Goal: Task Accomplishment & Management: Use online tool/utility

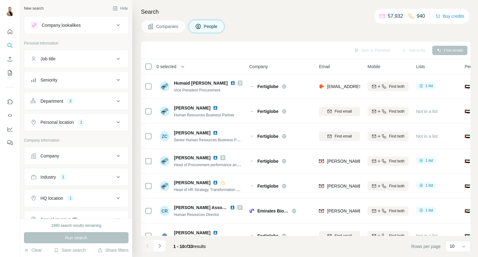
scroll to position [104, 0]
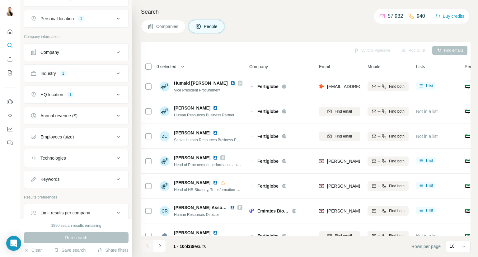
click at [115, 95] on icon at bounding box center [118, 94] width 7 height 7
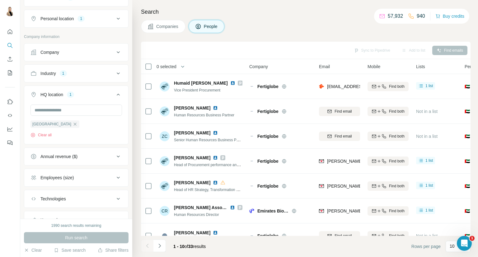
scroll to position [0, 0]
click at [118, 73] on button "Industry 1" at bounding box center [76, 73] width 104 height 15
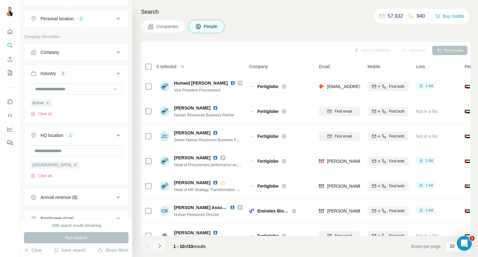
click at [161, 246] on icon "Navigate to next page" at bounding box center [160, 246] width 6 height 6
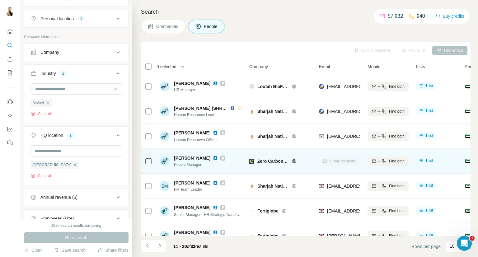
scroll to position [90, 0]
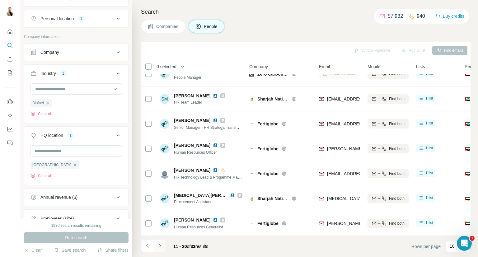
click at [160, 244] on icon "Navigate to next page" at bounding box center [160, 246] width 6 height 6
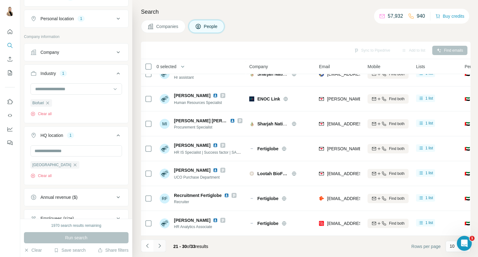
click at [164, 245] on button "Navigate to next page" at bounding box center [159, 246] width 12 height 12
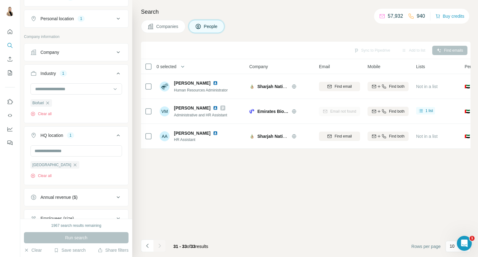
scroll to position [0, 0]
click at [49, 101] on icon "button" at bounding box center [47, 103] width 5 height 5
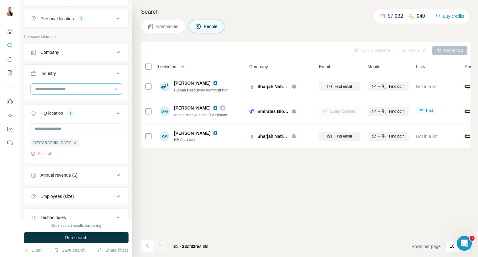
click at [79, 88] on input at bounding box center [73, 89] width 77 height 7
click at [65, 113] on div "Billing" at bounding box center [74, 109] width 76 height 6
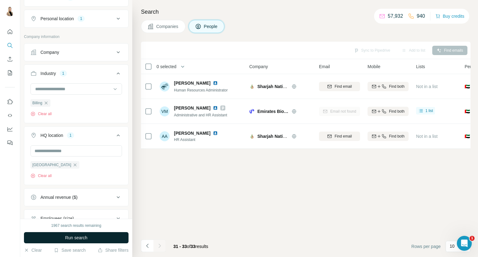
click at [78, 239] on span "Run search" at bounding box center [76, 238] width 22 height 6
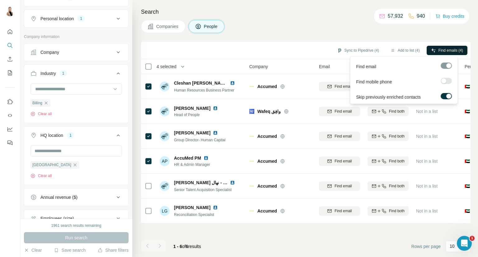
click at [438, 49] on span "Find emails (4)" at bounding box center [450, 51] width 25 height 6
